Goal: Transaction & Acquisition: Obtain resource

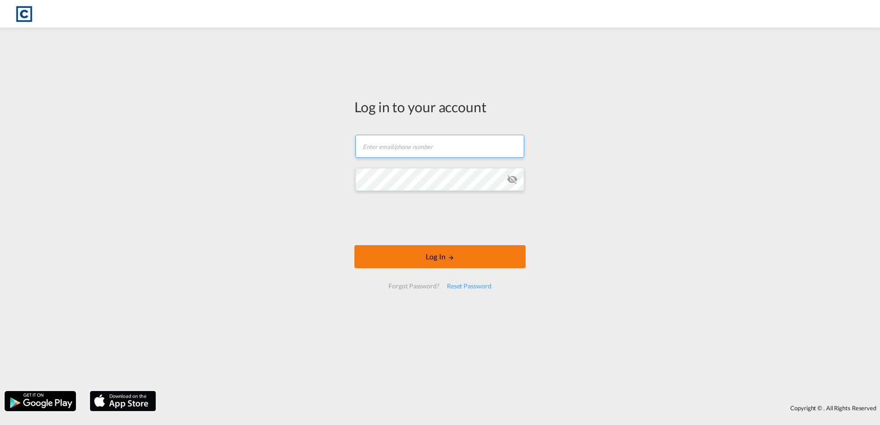
type input "[PERSON_NAME][EMAIL_ADDRESS][PERSON_NAME][DOMAIN_NAME]"
click at [438, 257] on button "Log In" at bounding box center [440, 256] width 171 height 23
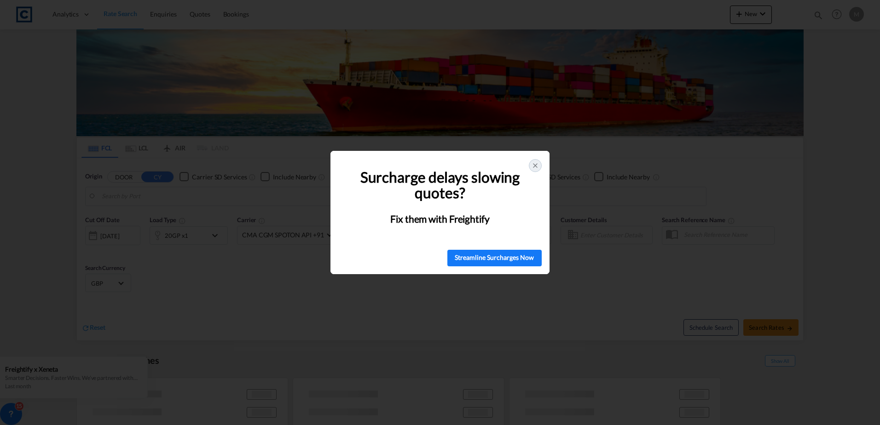
type input "GB-M17, [GEOGRAPHIC_DATA]"
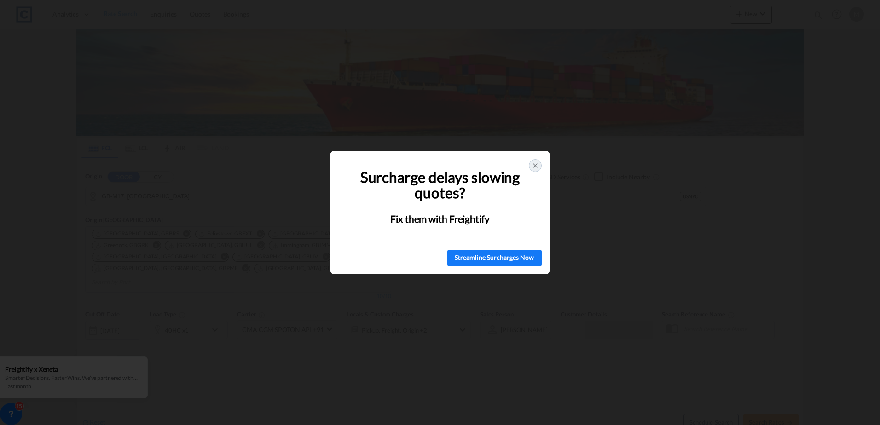
click at [537, 164] on icon at bounding box center [535, 165] width 7 height 7
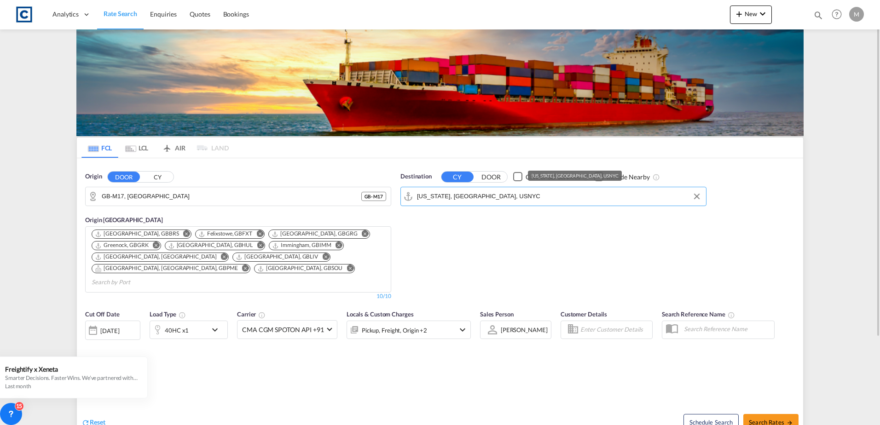
click at [495, 194] on input "[US_STATE], [GEOGRAPHIC_DATA], USNYC" at bounding box center [559, 197] width 285 height 14
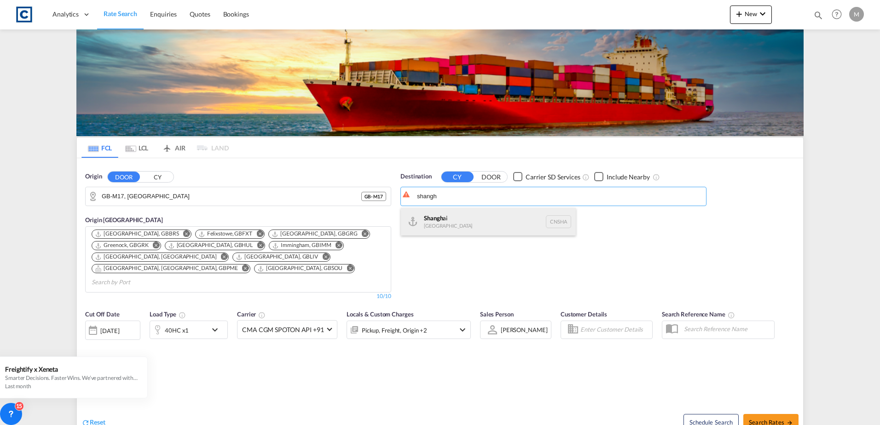
click at [462, 217] on div "Shangh ai China [GEOGRAPHIC_DATA]" at bounding box center [488, 222] width 175 height 28
type input "[GEOGRAPHIC_DATA], [GEOGRAPHIC_DATA]"
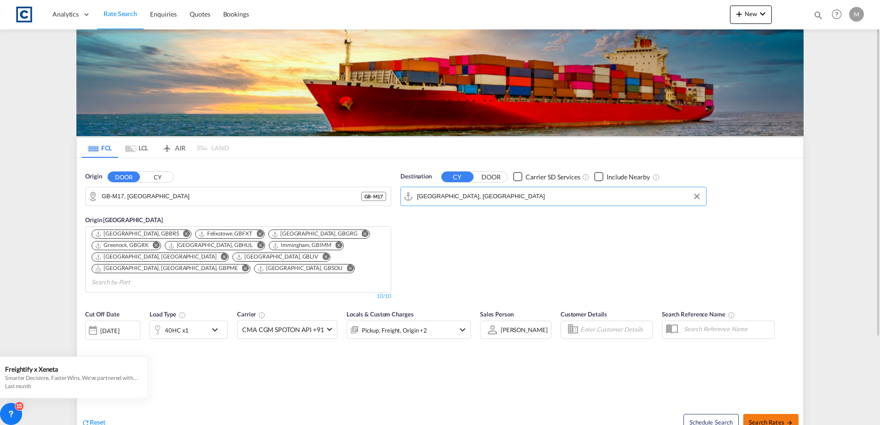
click at [769, 419] on span "Search Rates" at bounding box center [771, 422] width 44 height 7
type input "Salford to [GEOGRAPHIC_DATA] / [DATE]"
